Goal: Transaction & Acquisition: Purchase product/service

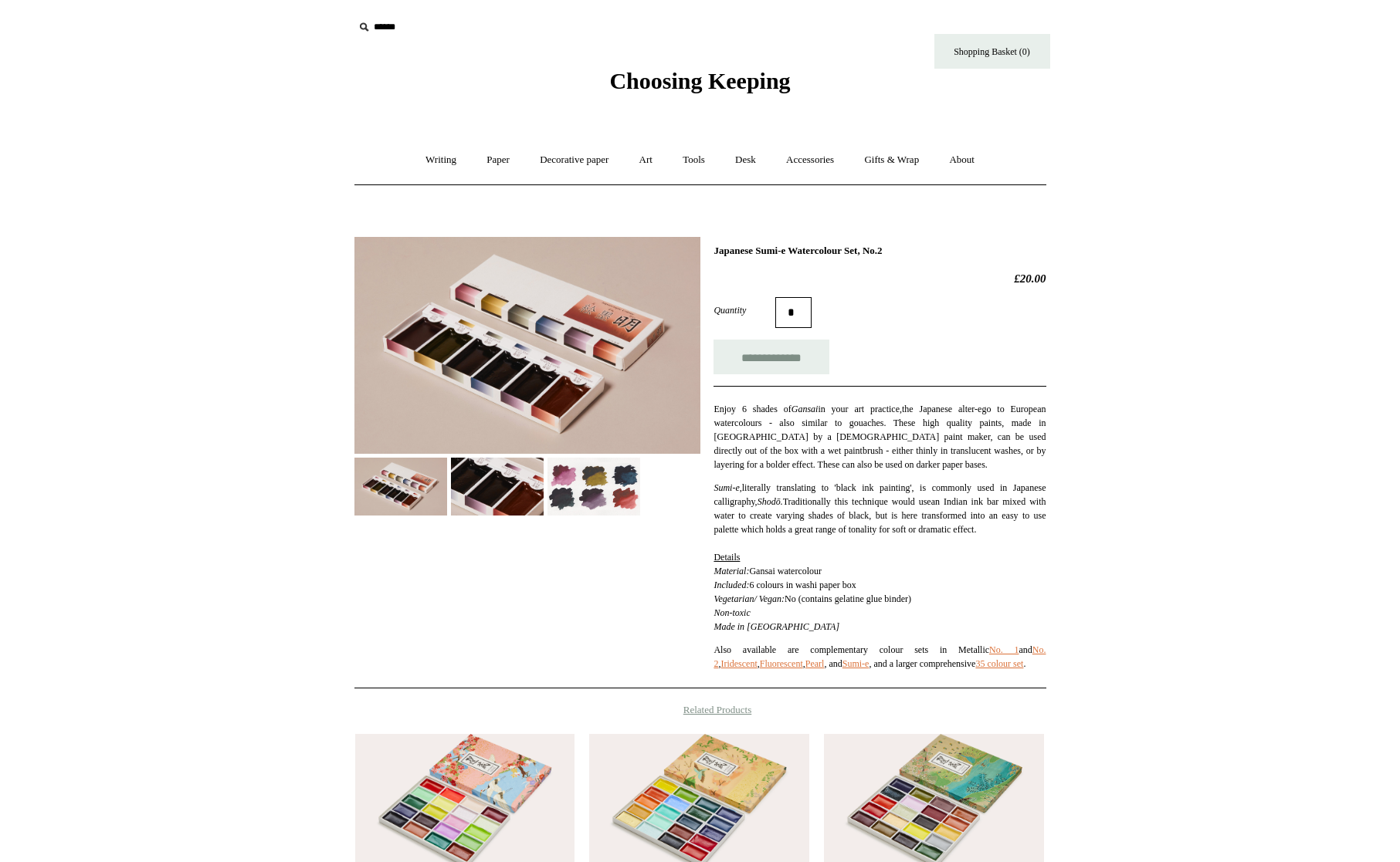
click at [658, 78] on span "Choosing Keeping" at bounding box center [699, 80] width 181 height 26
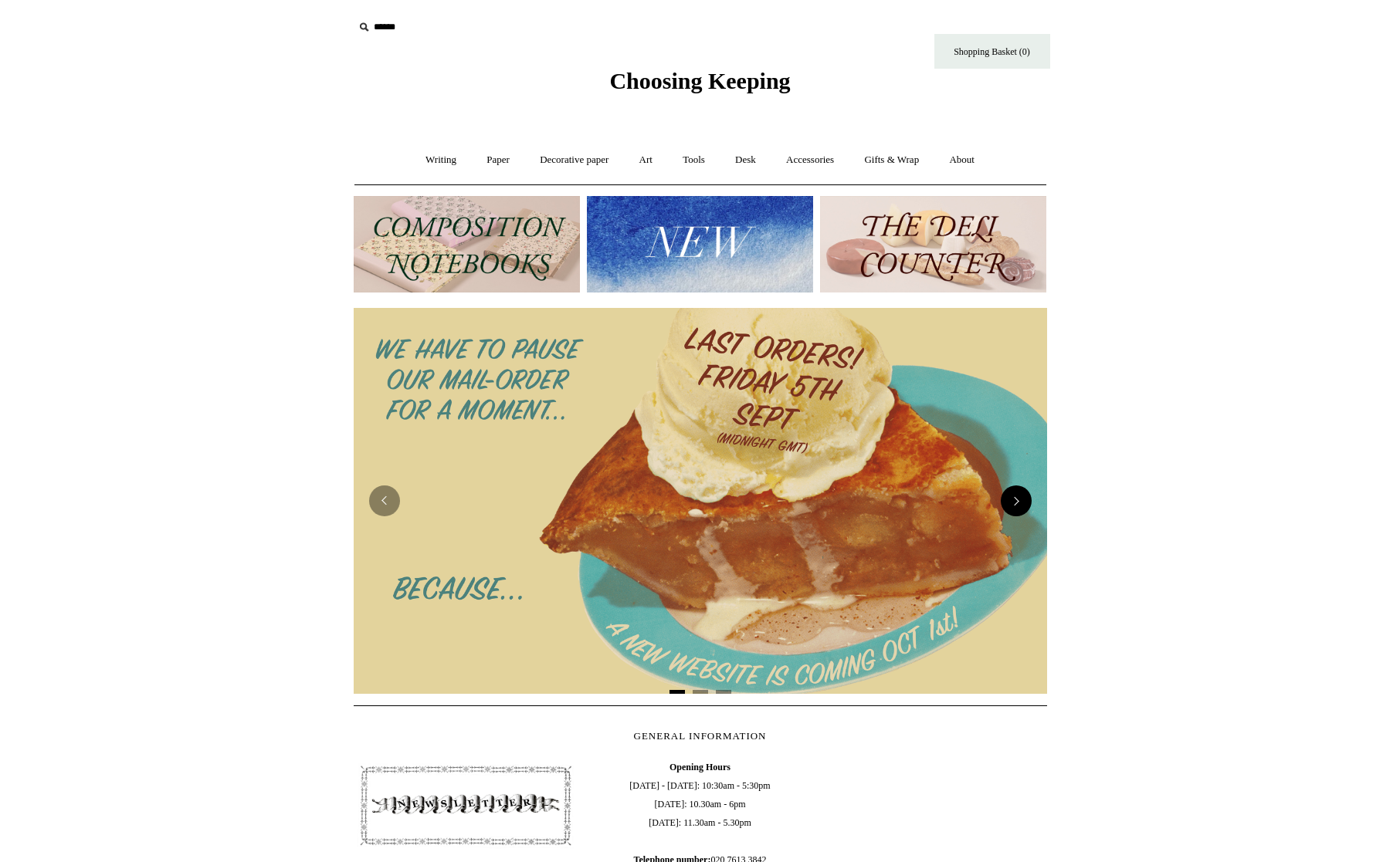
click at [1018, 505] on button "Next" at bounding box center [1016, 501] width 31 height 31
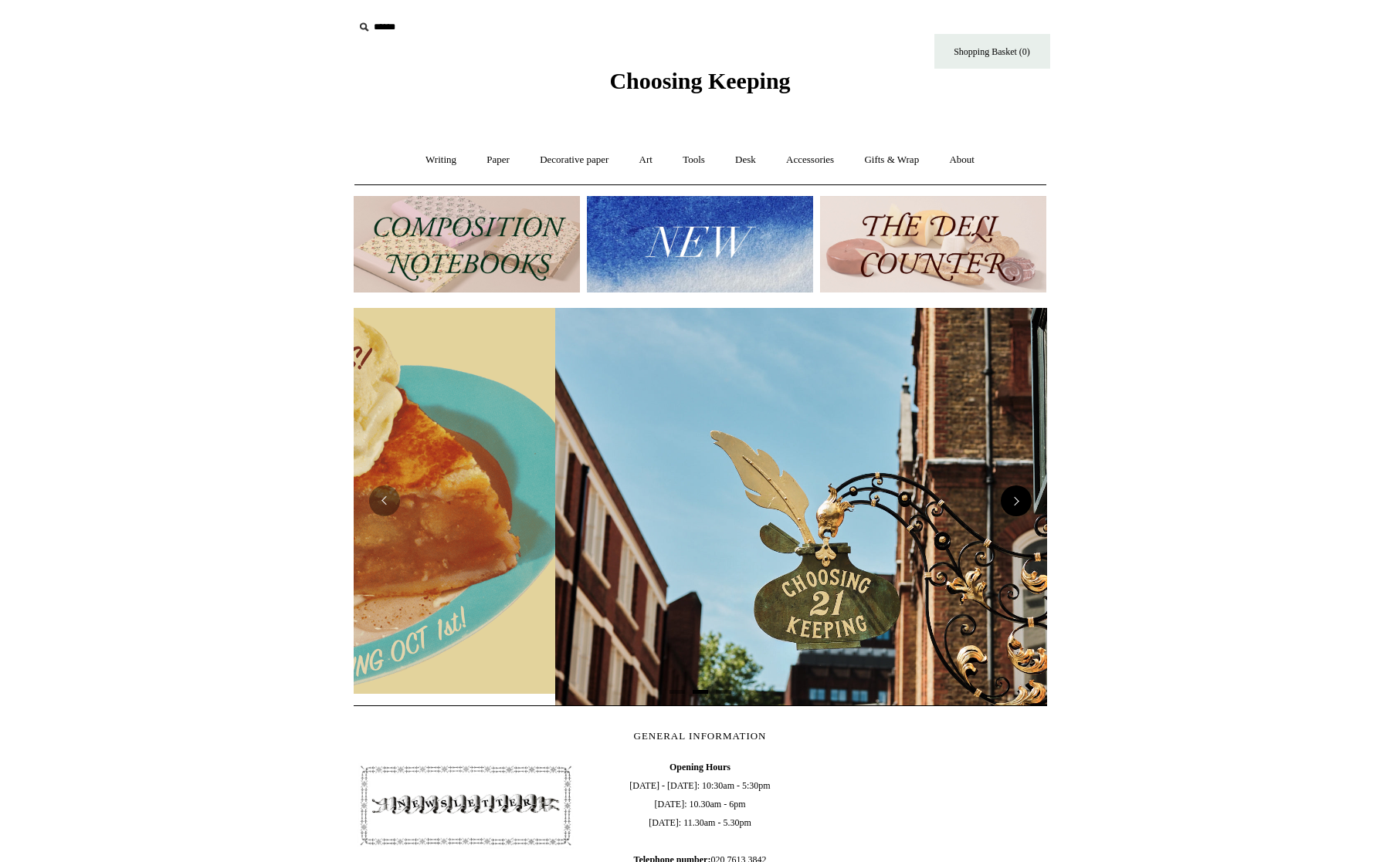
scroll to position [0, 694]
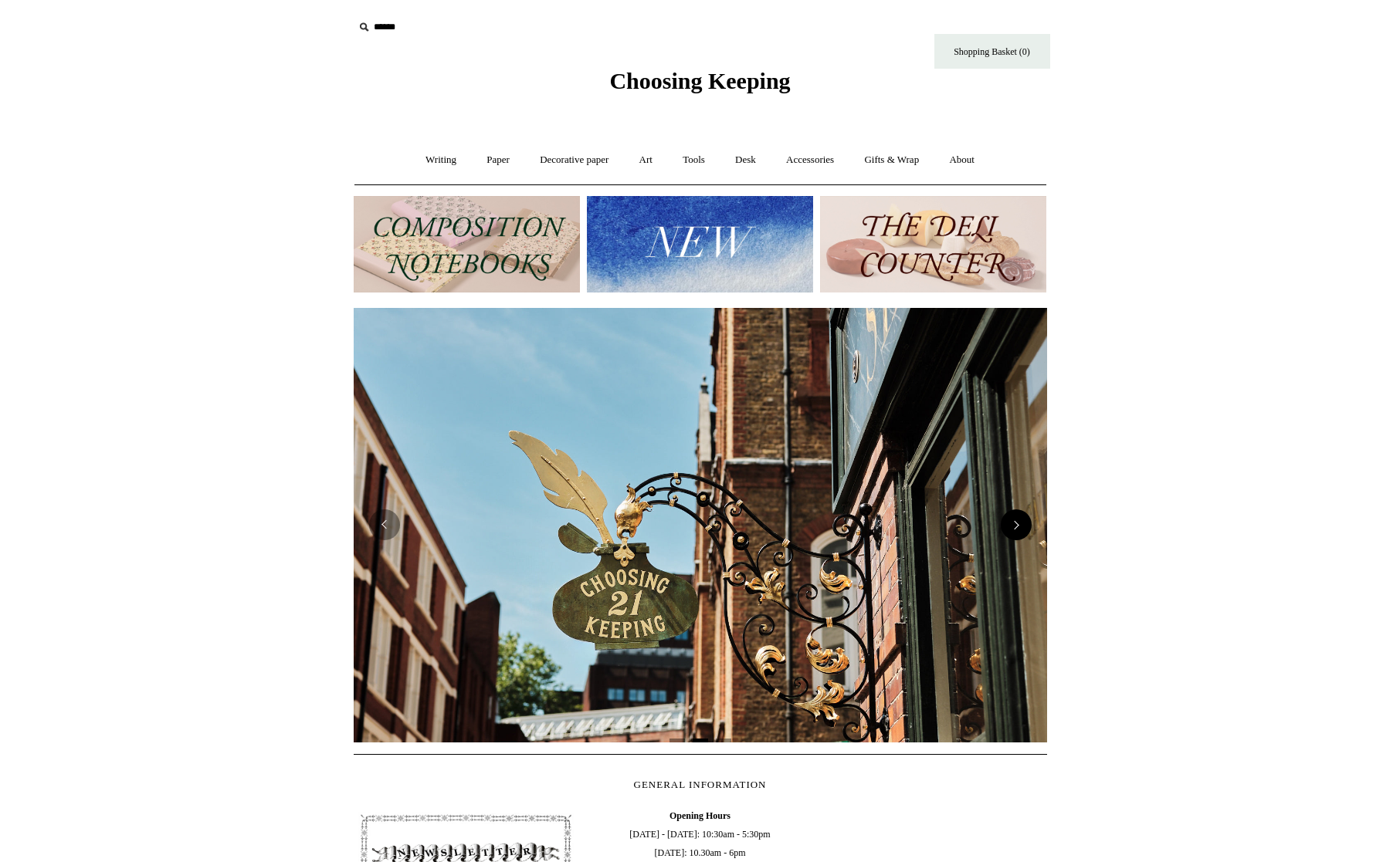
click at [1022, 520] on button "Next" at bounding box center [1016, 525] width 31 height 31
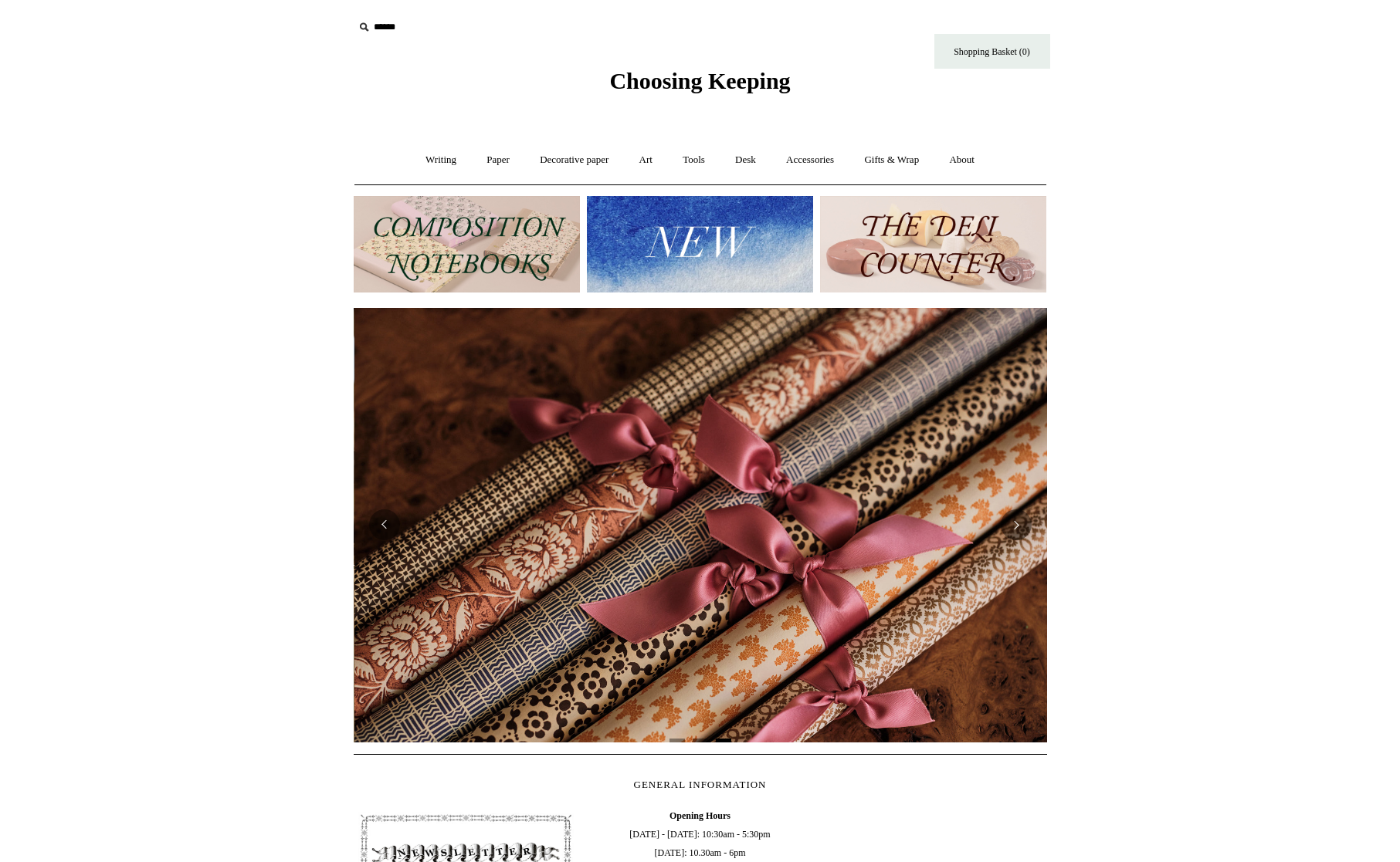
scroll to position [0, 1387]
click at [667, 228] on img at bounding box center [700, 244] width 226 height 97
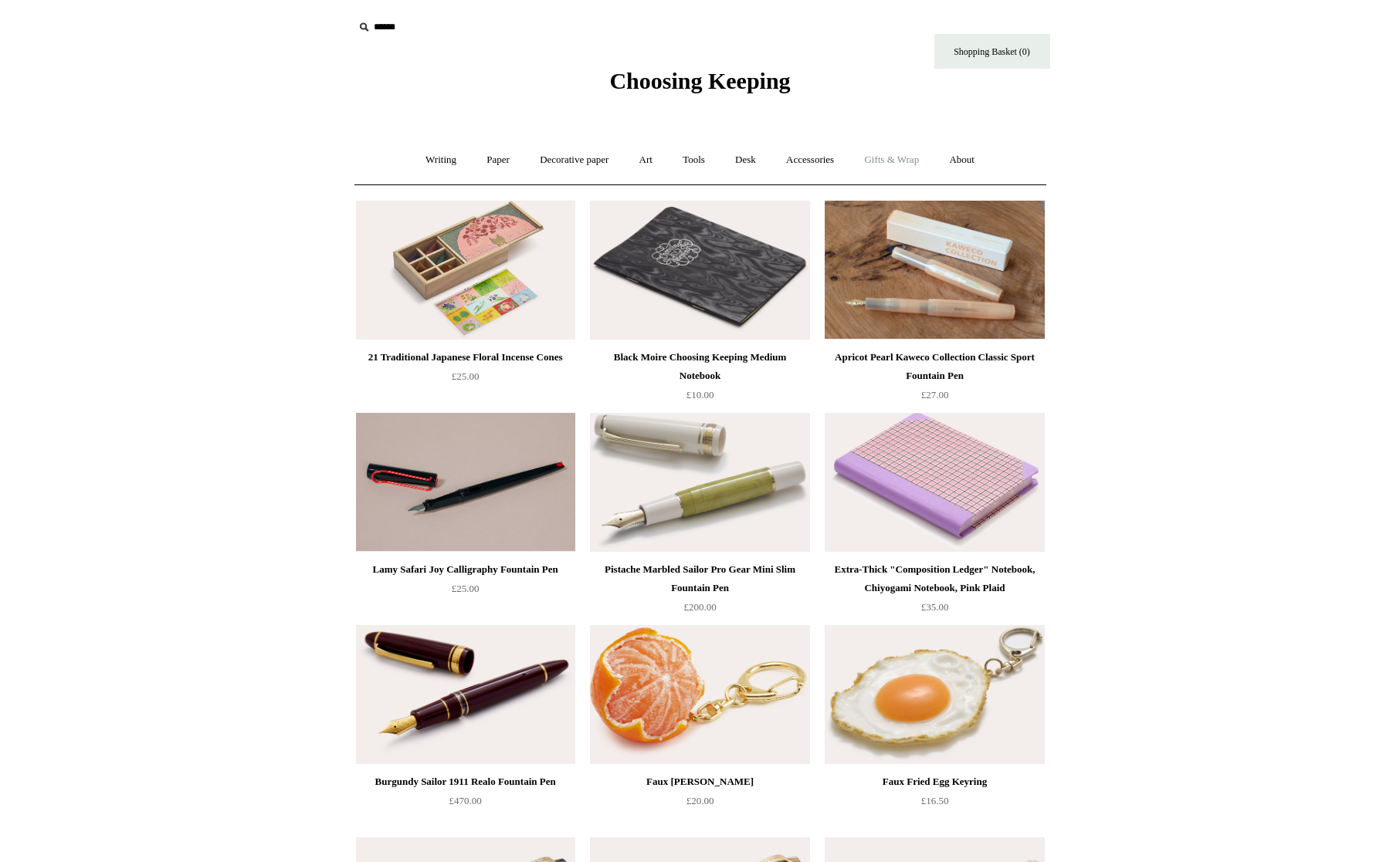
click at [895, 158] on link "Gifts & Wrap +" at bounding box center [892, 160] width 82 height 41
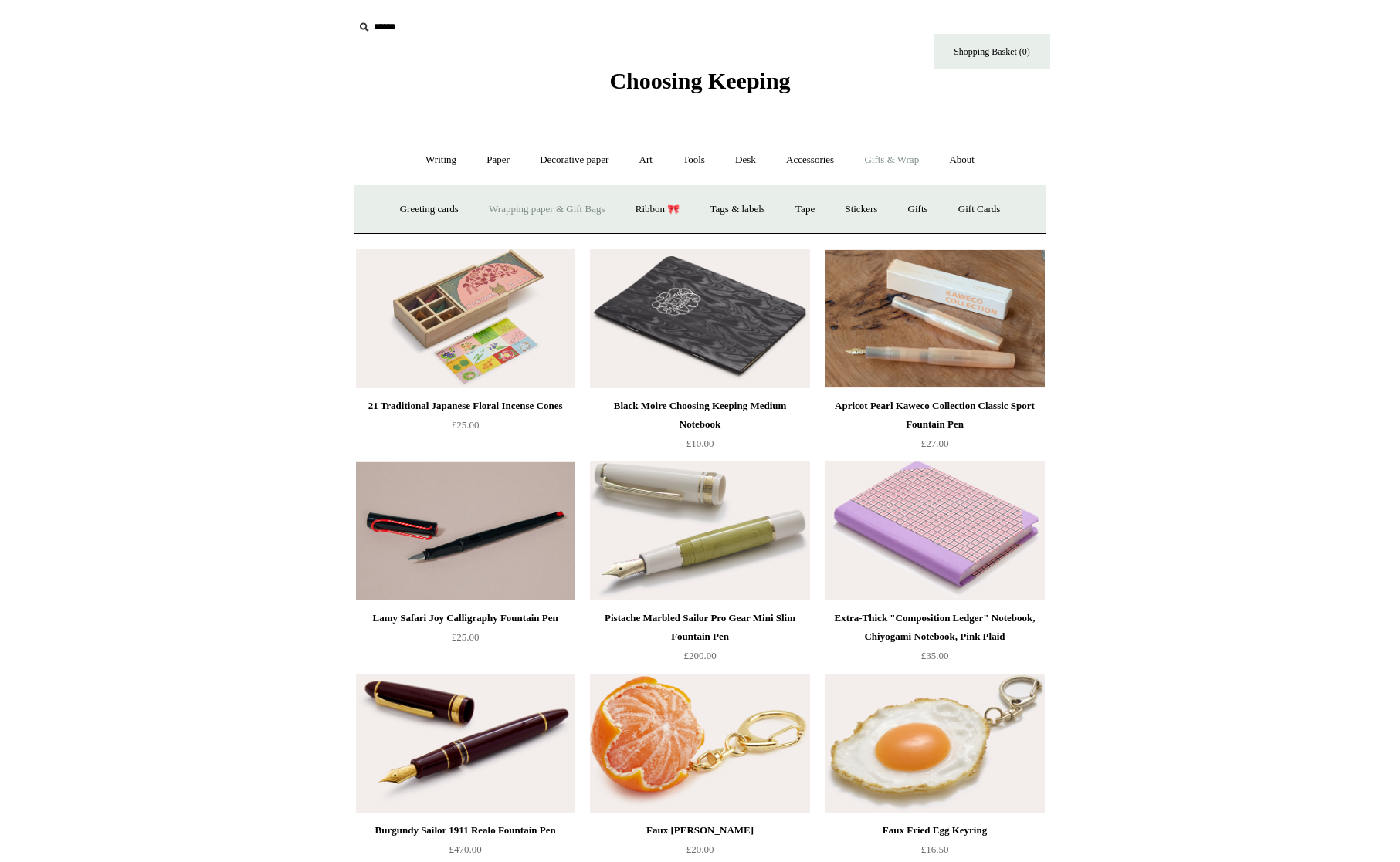
click at [527, 209] on link "Wrapping paper & Gift Bags" at bounding box center [547, 210] width 144 height 41
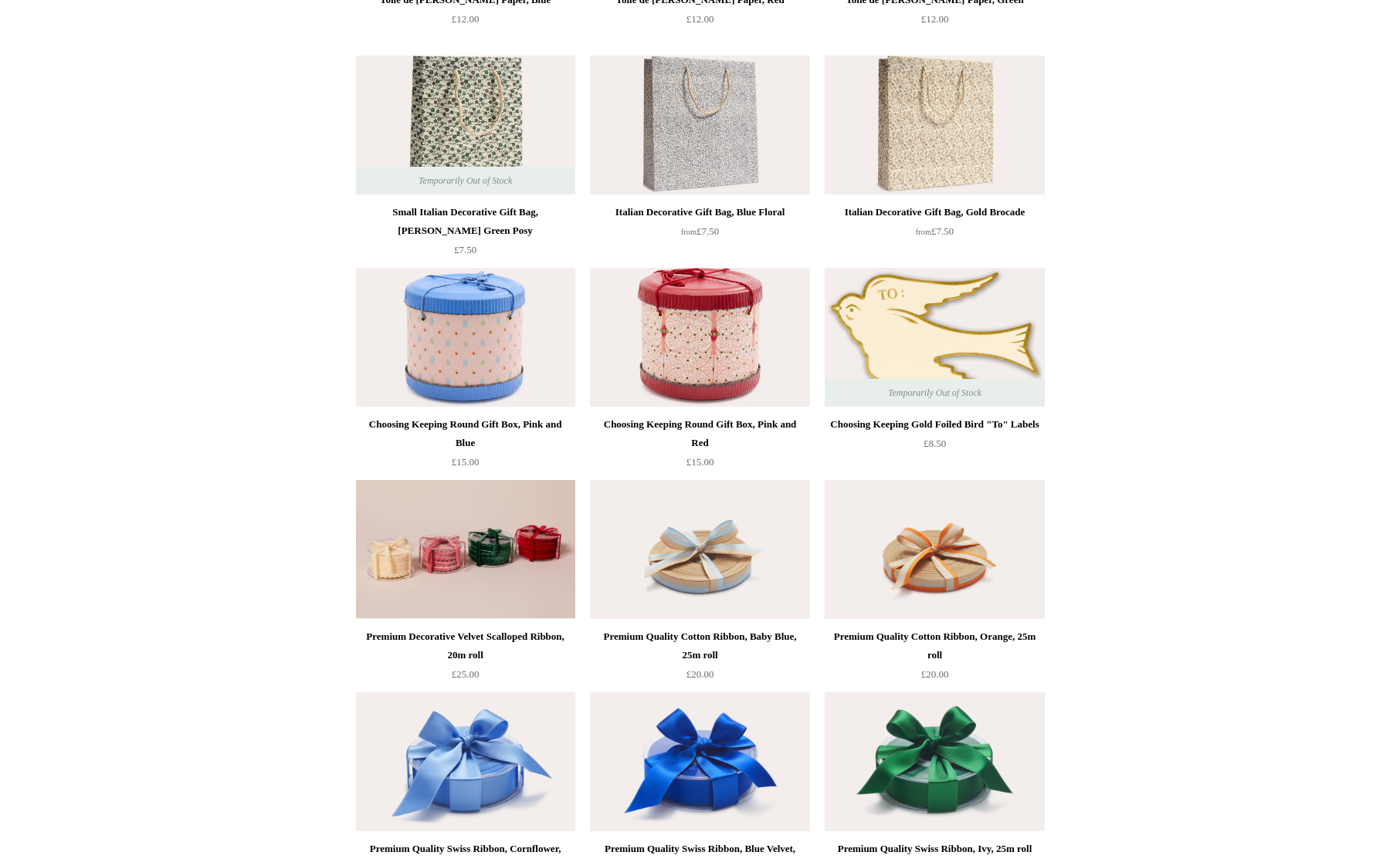
scroll to position [445, 0]
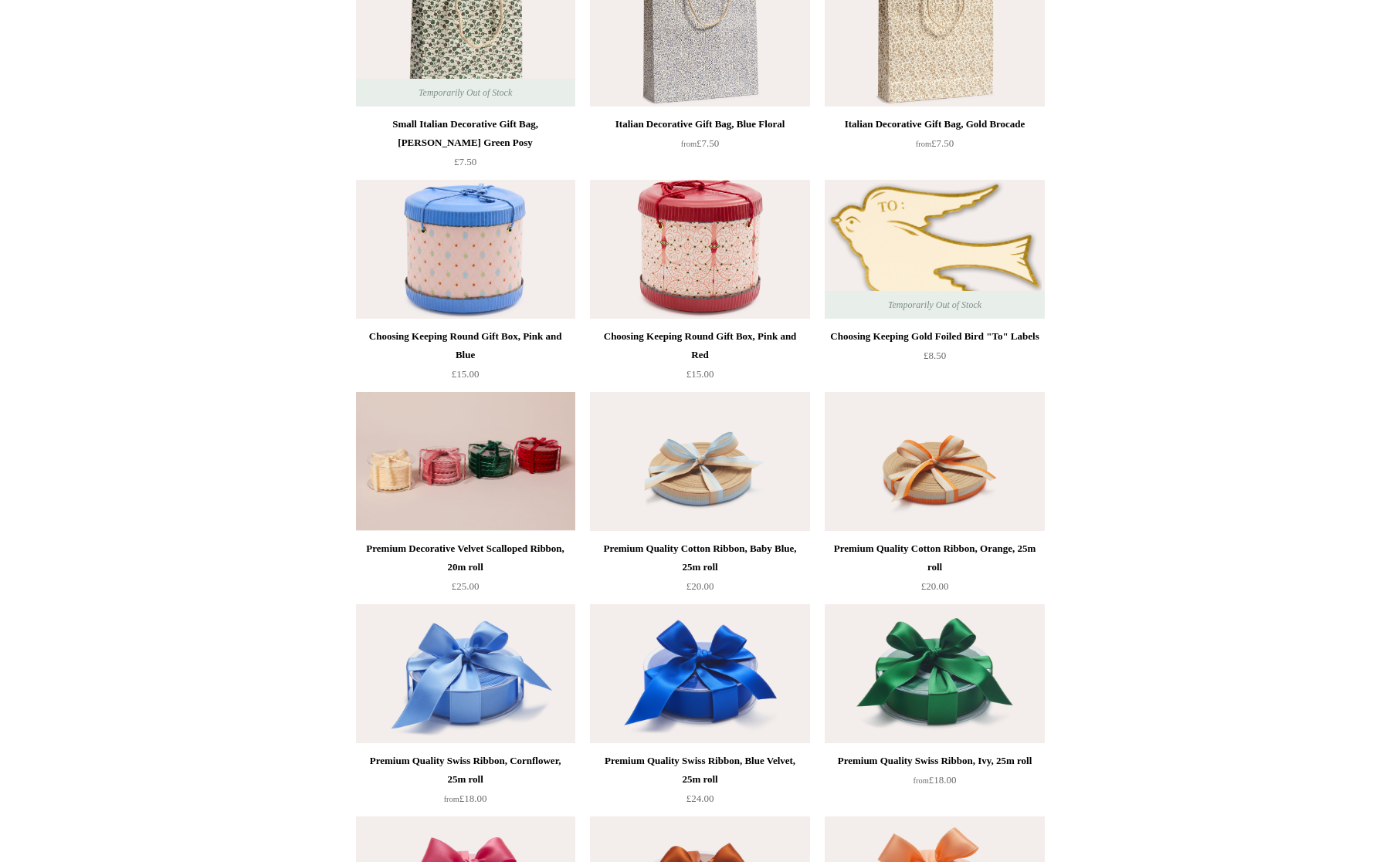
click at [983, 233] on img at bounding box center [935, 249] width 219 height 139
